Goal: Navigation & Orientation: Find specific page/section

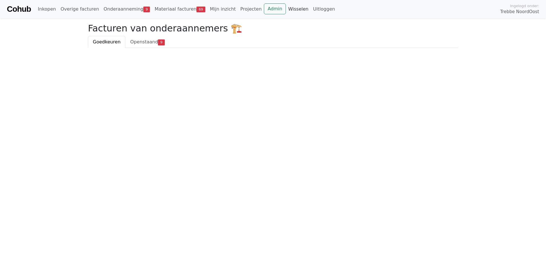
click at [286, 8] on link "Wisselen" at bounding box center [298, 8] width 25 height 11
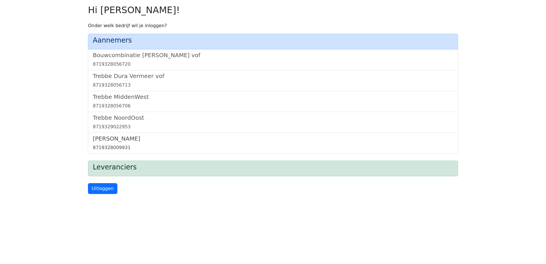
click at [113, 138] on h5 "[PERSON_NAME]" at bounding box center [273, 138] width 360 height 7
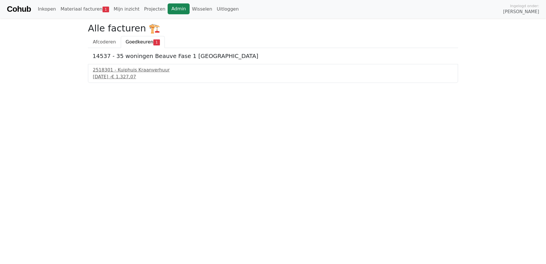
click at [168, 11] on link "Admin" at bounding box center [179, 8] width 22 height 11
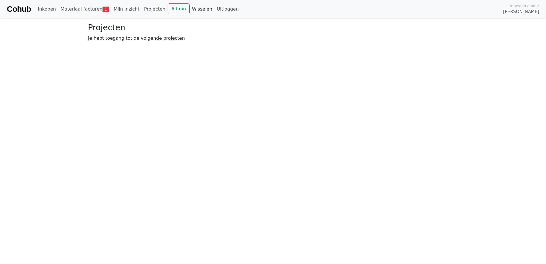
click at [190, 10] on link "Wisselen" at bounding box center [202, 8] width 25 height 11
